Goal: Transaction & Acquisition: Download file/media

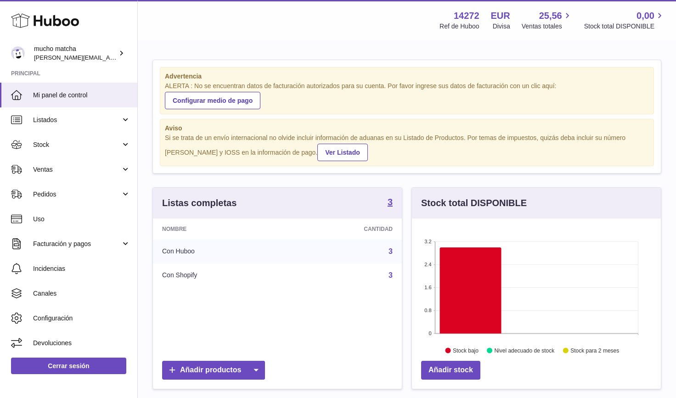
scroll to position [143, 249]
click at [144, 238] on div "Advertencia ALERTA : No se encuentran datos de facturación autorizados para su …" at bounding box center [407, 320] width 538 height 559
click at [121, 243] on link "Facturación y pagos" at bounding box center [68, 243] width 137 height 25
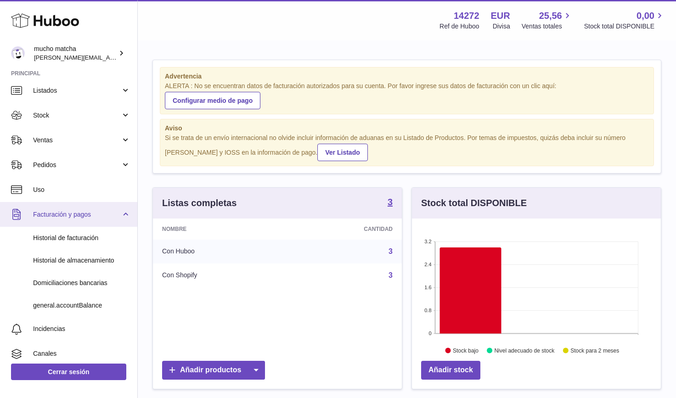
scroll to position [46, 0]
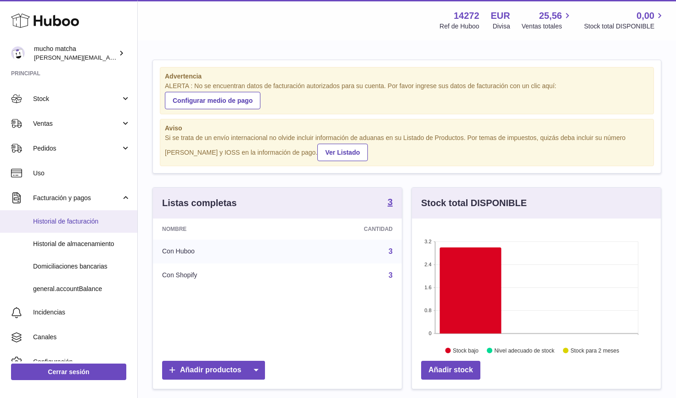
click at [77, 216] on link "Historial de facturación" at bounding box center [68, 221] width 137 height 22
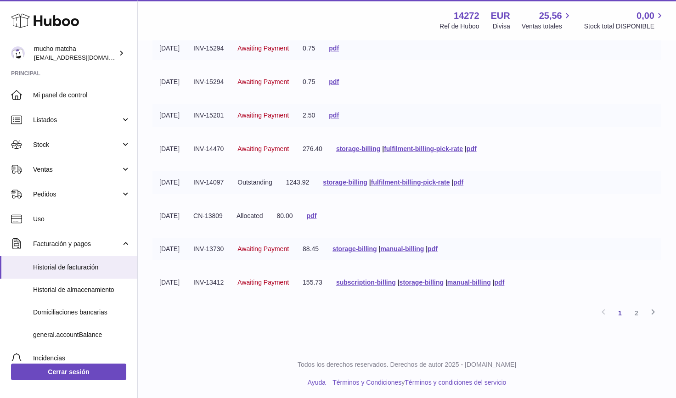
scroll to position [175, 0]
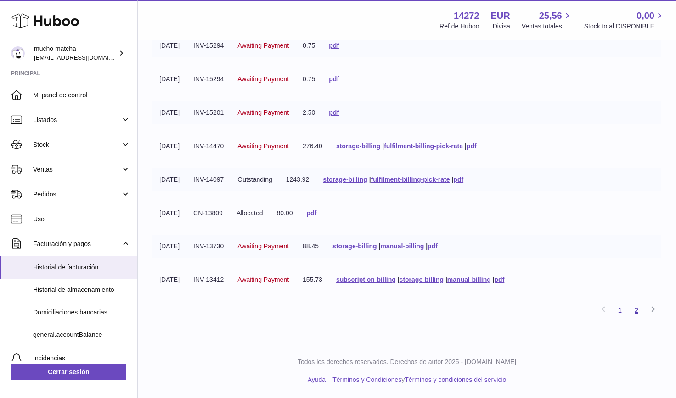
click at [638, 310] on link "2" at bounding box center [636, 310] width 17 height 17
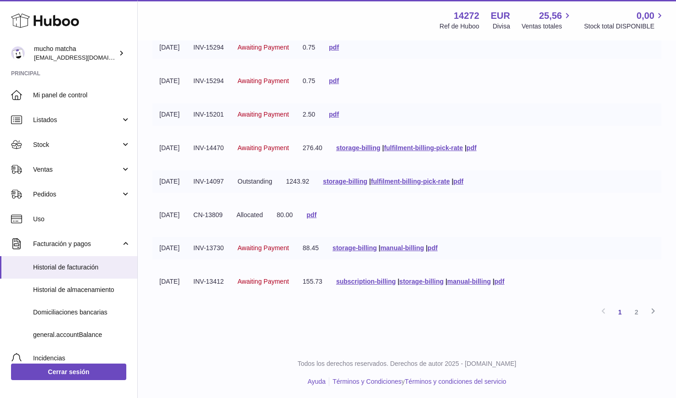
scroll to position [175, 0]
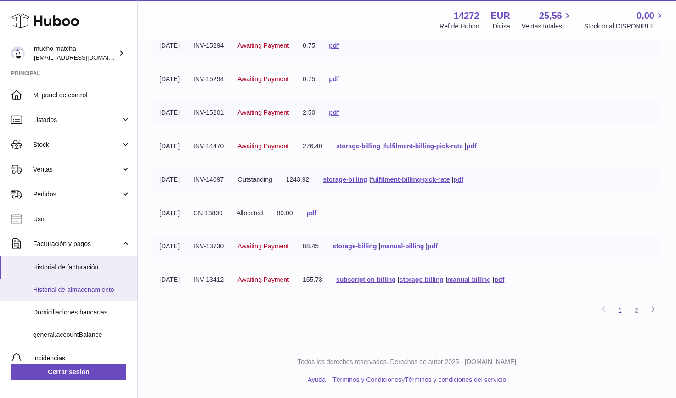
click at [91, 292] on span "Historial de almacenamiento" at bounding box center [81, 289] width 97 height 9
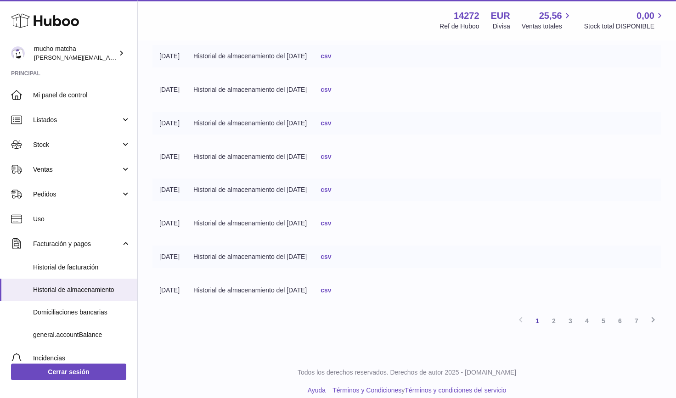
scroll to position [221, 0]
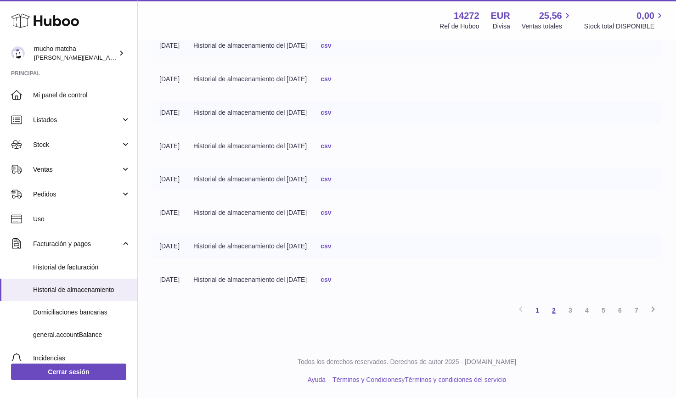
click at [555, 307] on link "2" at bounding box center [553, 310] width 17 height 17
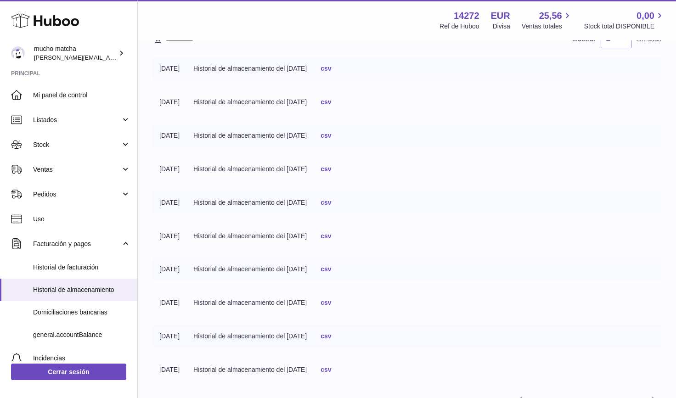
scroll to position [221, 0]
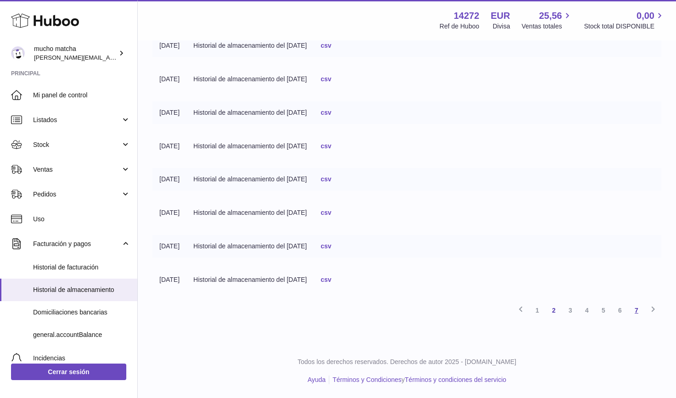
click at [637, 313] on link "7" at bounding box center [636, 310] width 17 height 17
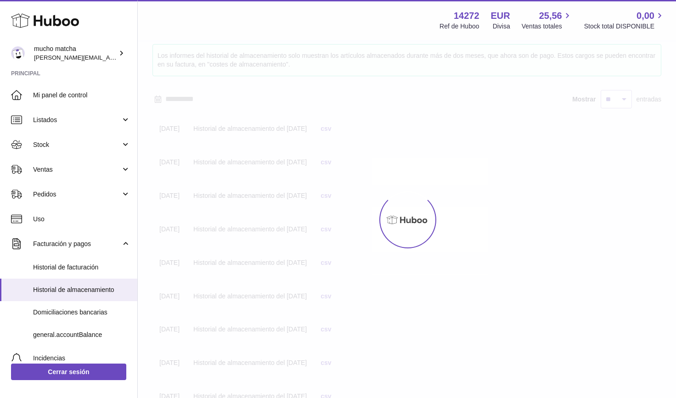
scroll to position [41, 0]
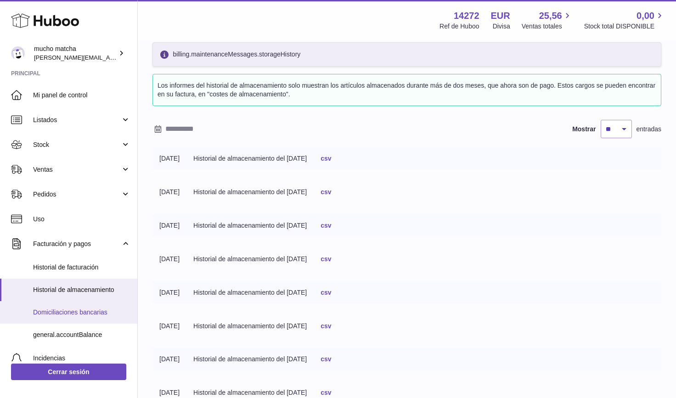
click at [81, 313] on span "Domiciliaciones bancarias" at bounding box center [81, 312] width 97 height 9
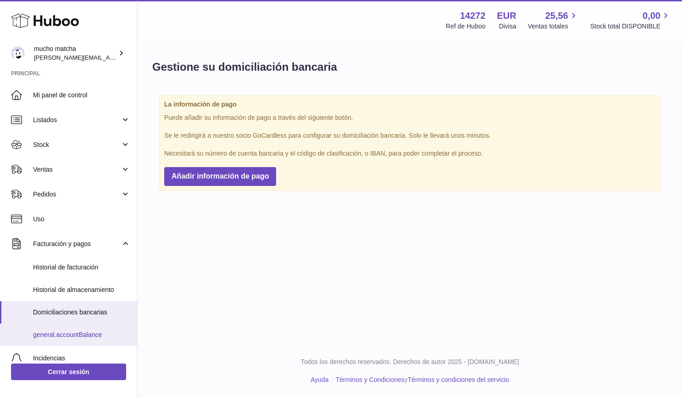
click at [92, 336] on span "general.accountBalance" at bounding box center [81, 334] width 97 height 9
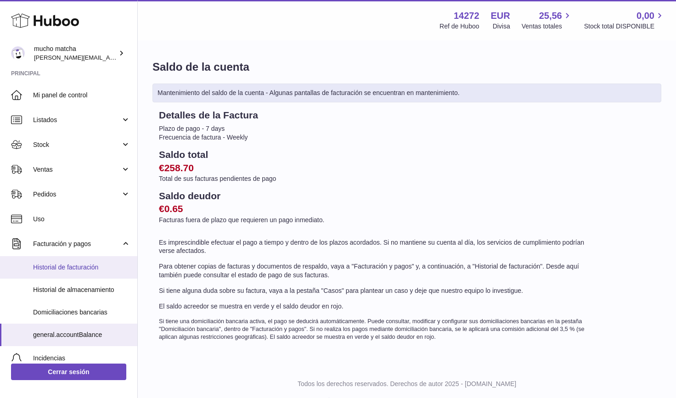
click at [77, 267] on span "Historial de facturación" at bounding box center [81, 267] width 97 height 9
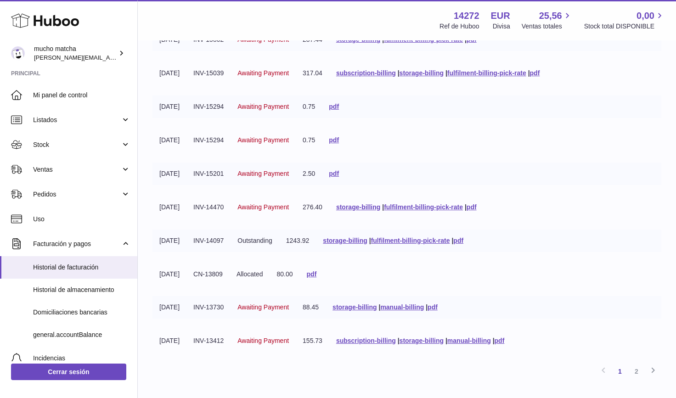
scroll to position [175, 0]
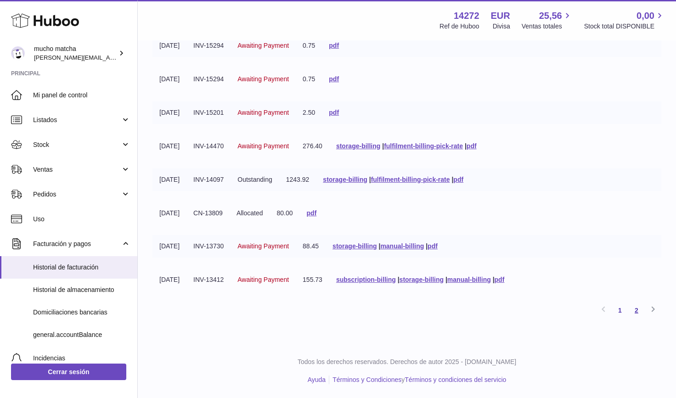
click at [633, 309] on link "2" at bounding box center [636, 310] width 17 height 17
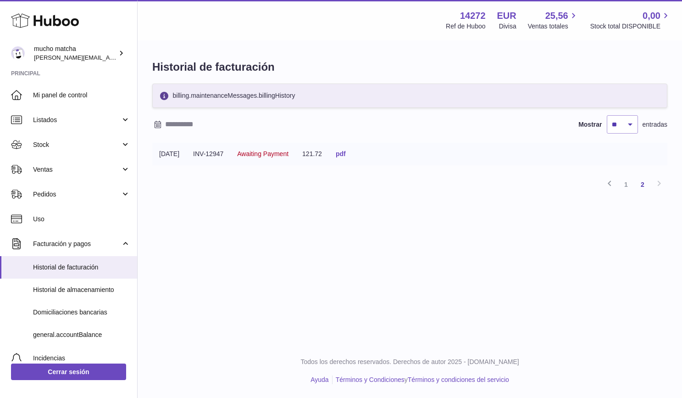
click at [346, 156] on link "pdf" at bounding box center [341, 153] width 10 height 7
click at [628, 183] on link "1" at bounding box center [626, 184] width 17 height 17
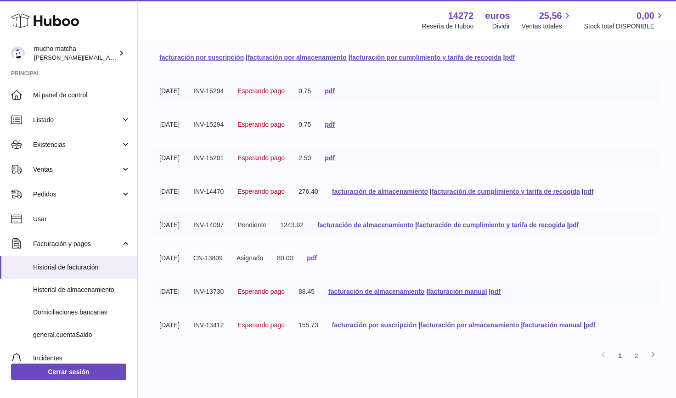
scroll to position [198, 0]
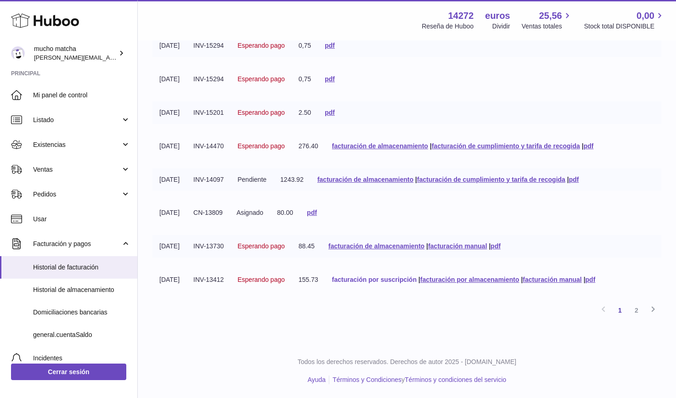
click at [396, 280] on font "facturación por suscripción" at bounding box center [374, 279] width 84 height 7
click at [595, 280] on font "pdf" at bounding box center [590, 279] width 10 height 7
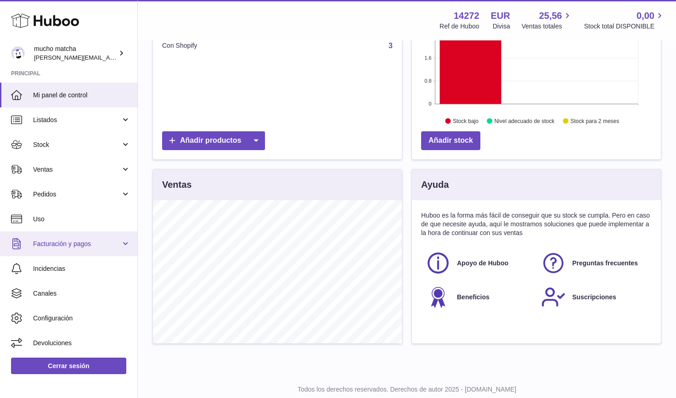
scroll to position [257, 0]
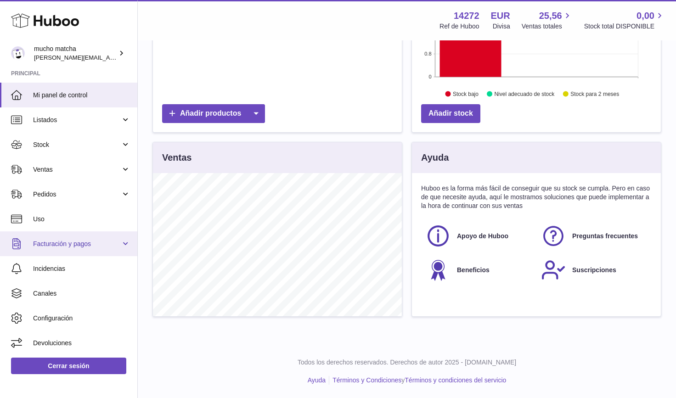
click at [102, 233] on link "Facturación y pagos" at bounding box center [68, 243] width 137 height 25
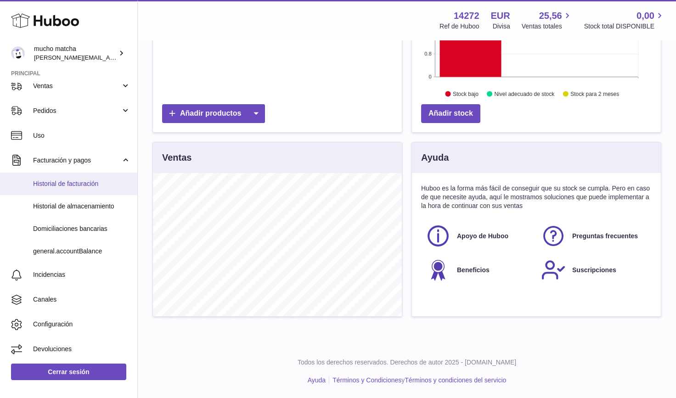
scroll to position [84, 0]
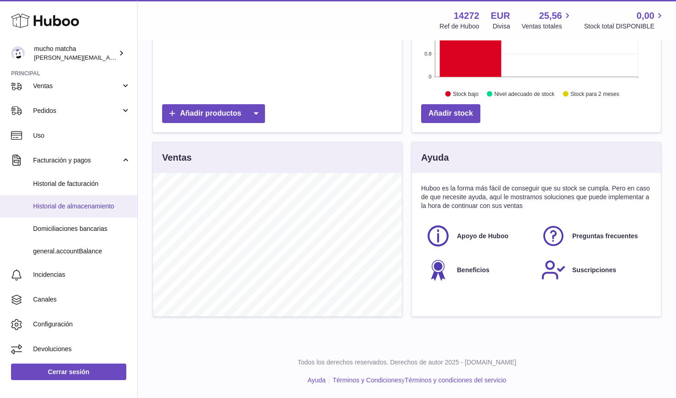
click at [89, 203] on span "Historial de almacenamiento" at bounding box center [81, 206] width 97 height 9
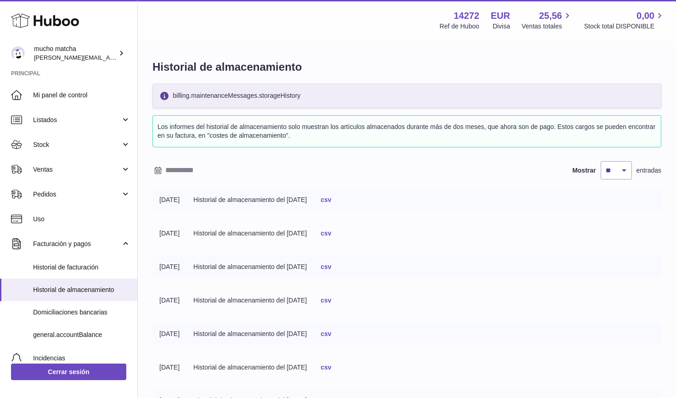
click at [331, 201] on link "csv" at bounding box center [325, 199] width 11 height 7
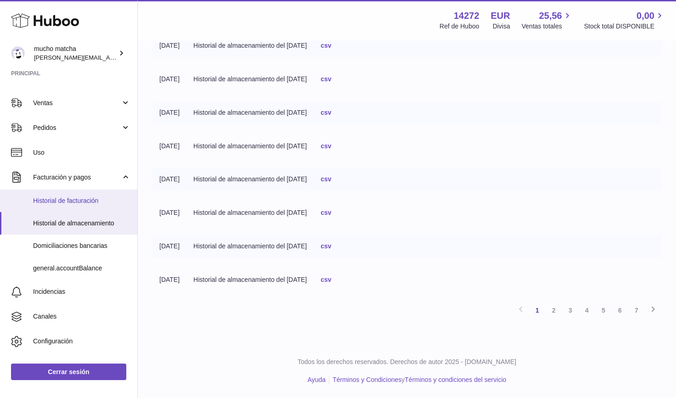
scroll to position [84, 0]
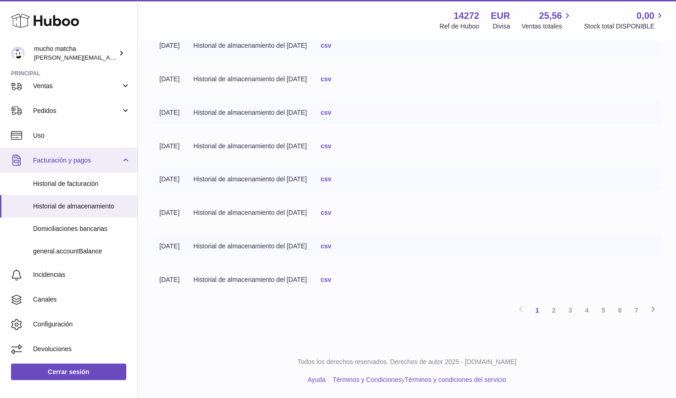
click at [87, 163] on span "Facturación y pagos" at bounding box center [77, 160] width 88 height 9
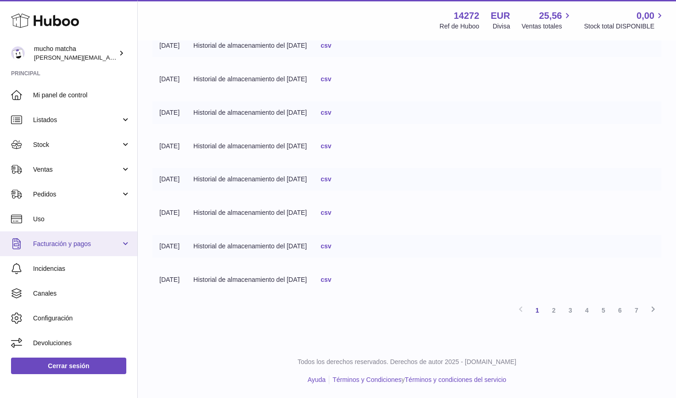
scroll to position [0, 0]
click at [131, 243] on link "Facturación y pagos" at bounding box center [68, 243] width 137 height 25
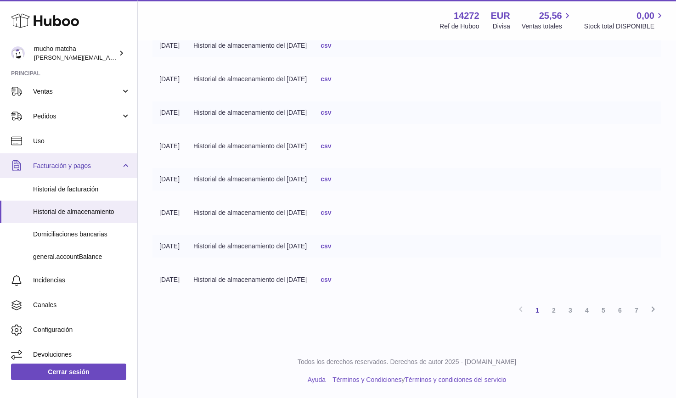
scroll to position [84, 0]
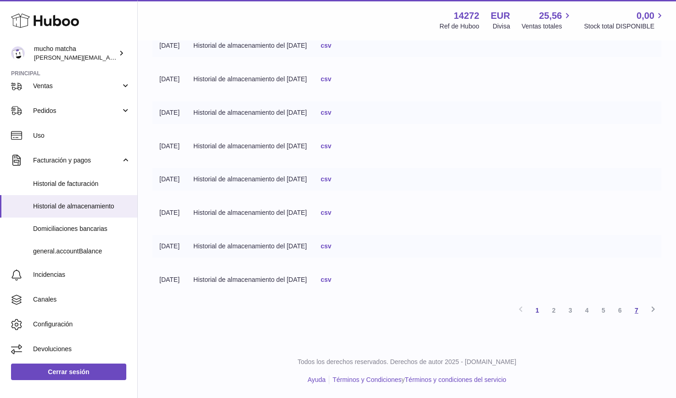
click at [637, 309] on link "7" at bounding box center [636, 310] width 17 height 17
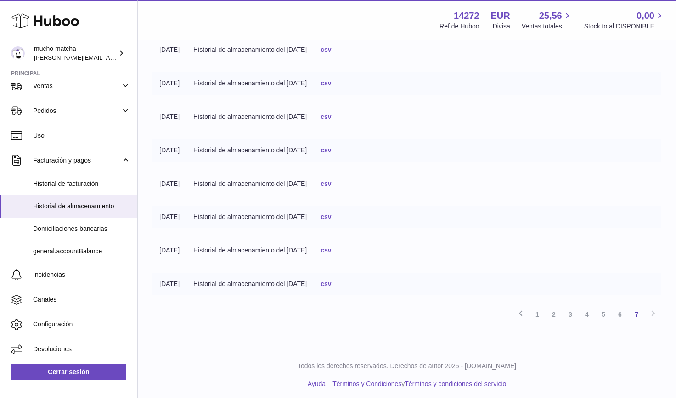
scroll to position [188, 0]
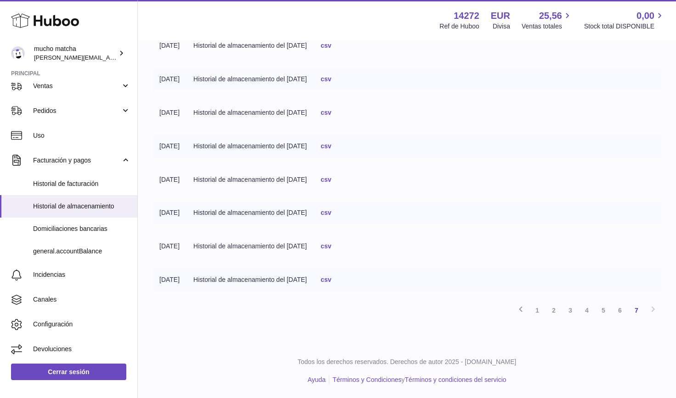
click at [331, 248] on link "csv" at bounding box center [325, 245] width 11 height 7
click at [77, 180] on span "Historial de facturación" at bounding box center [81, 183] width 97 height 9
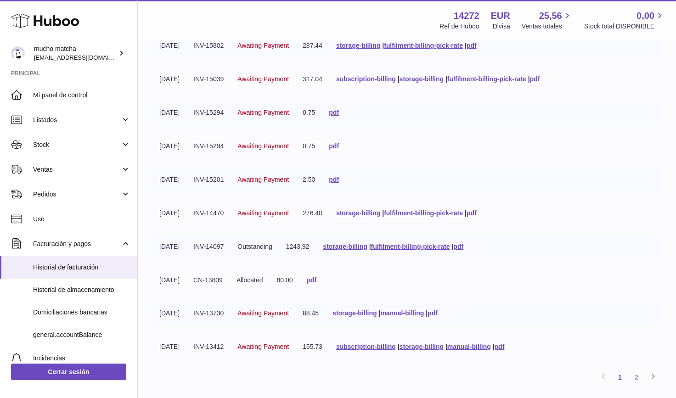
scroll to position [175, 0]
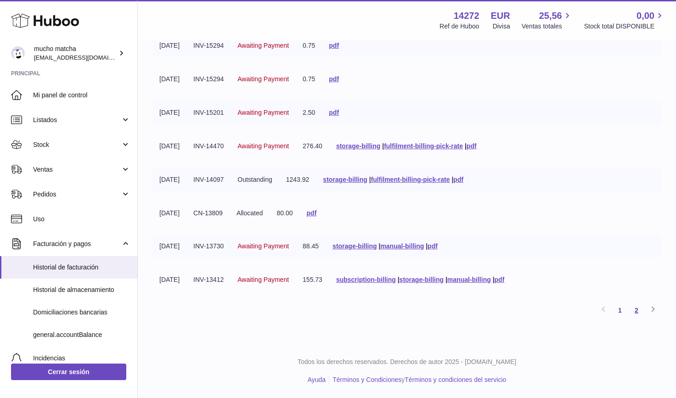
click at [636, 308] on link "2" at bounding box center [636, 310] width 17 height 17
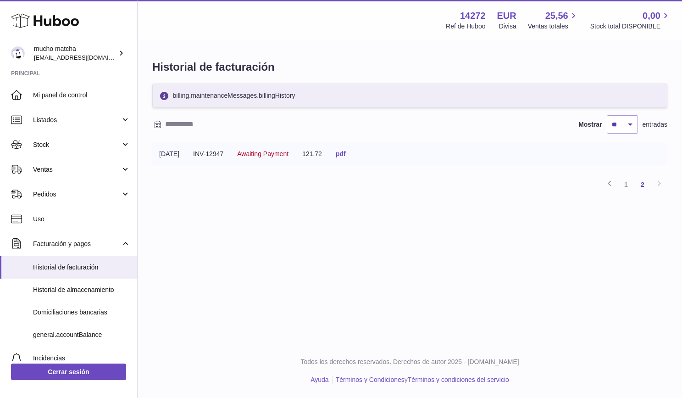
click at [346, 154] on link "pdf" at bounding box center [341, 153] width 10 height 7
click at [623, 187] on link "1" at bounding box center [626, 184] width 17 height 17
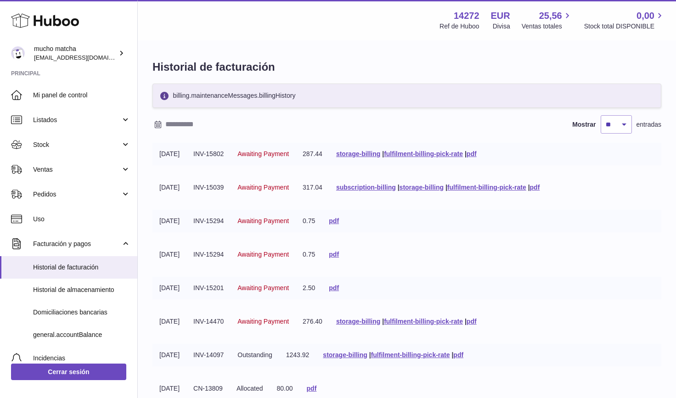
scroll to position [175, 0]
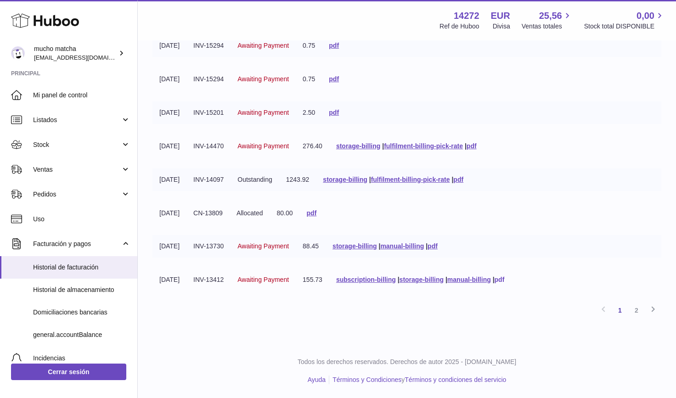
click at [504, 279] on link "pdf" at bounding box center [499, 279] width 10 height 7
click at [437, 248] on link "pdf" at bounding box center [432, 245] width 10 height 7
click at [317, 212] on link "pdf" at bounding box center [312, 212] width 10 height 7
click at [463, 177] on link "pdf" at bounding box center [458, 179] width 10 height 7
click at [476, 147] on link "pdf" at bounding box center [471, 145] width 10 height 7
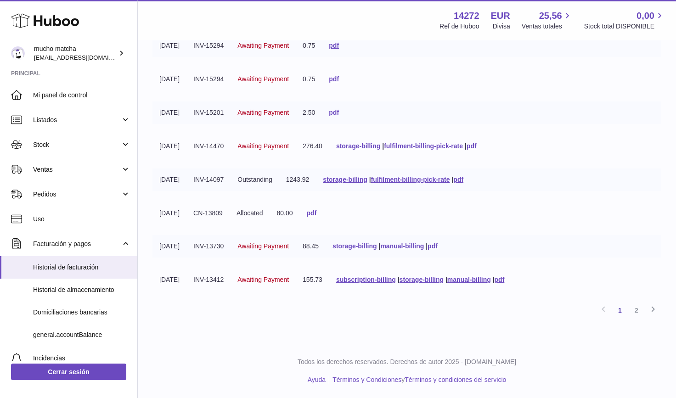
click at [339, 113] on link "pdf" at bounding box center [334, 112] width 10 height 7
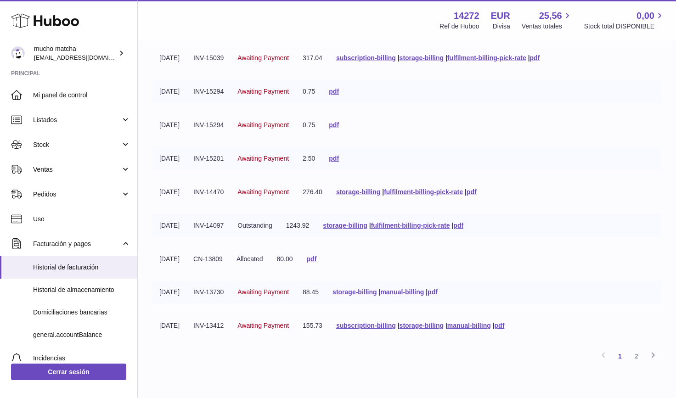
scroll to position [38, 0]
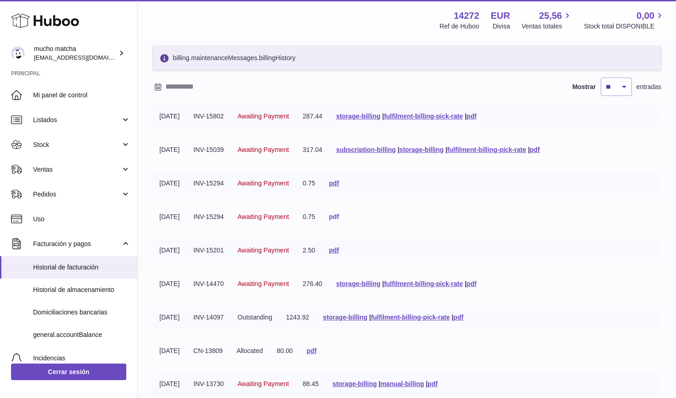
click at [339, 219] on link "pdf" at bounding box center [334, 216] width 10 height 7
click at [546, 156] on td "subscription-billing | storage-billing | fulfilment-billing-pick-rate | pdf" at bounding box center [437, 150] width 217 height 22
click at [540, 151] on link "pdf" at bounding box center [535, 149] width 10 height 7
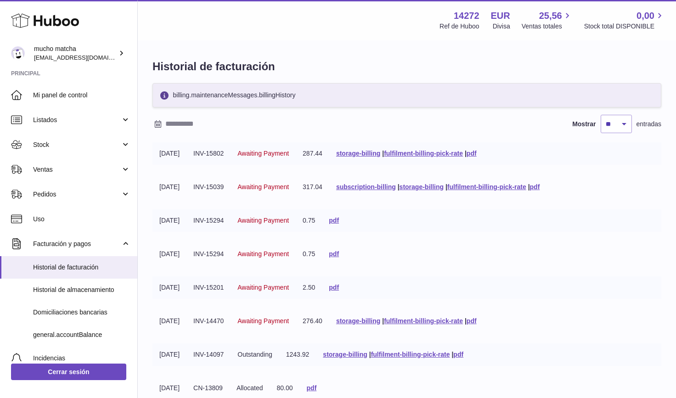
scroll to position [0, 0]
click at [476, 155] on link "pdf" at bounding box center [471, 153] width 10 height 7
